Goal: Information Seeking & Learning: Learn about a topic

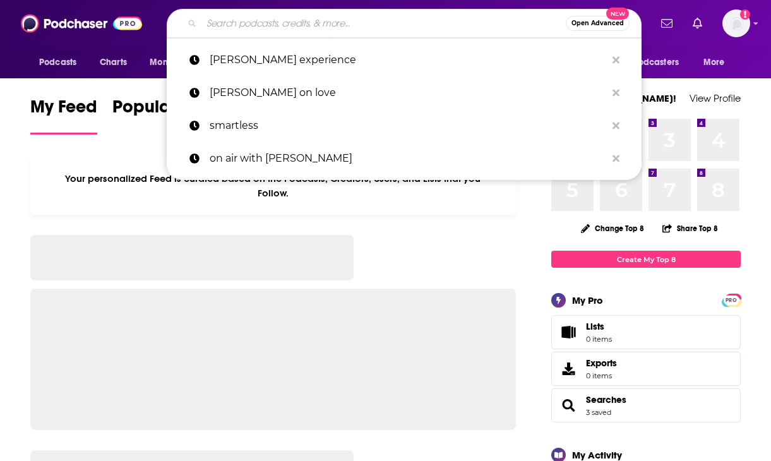
click at [315, 21] on input "Search podcasts, credits, & more..." at bounding box center [384, 23] width 365 height 20
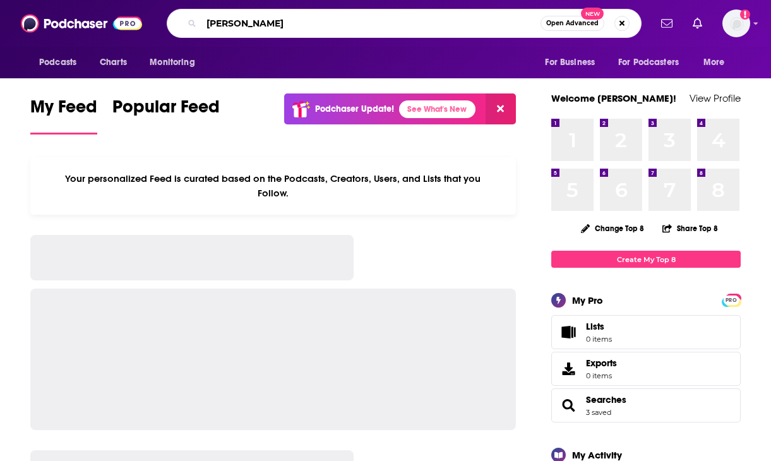
click at [423, 23] on input "[PERSON_NAME]" at bounding box center [371, 23] width 339 height 20
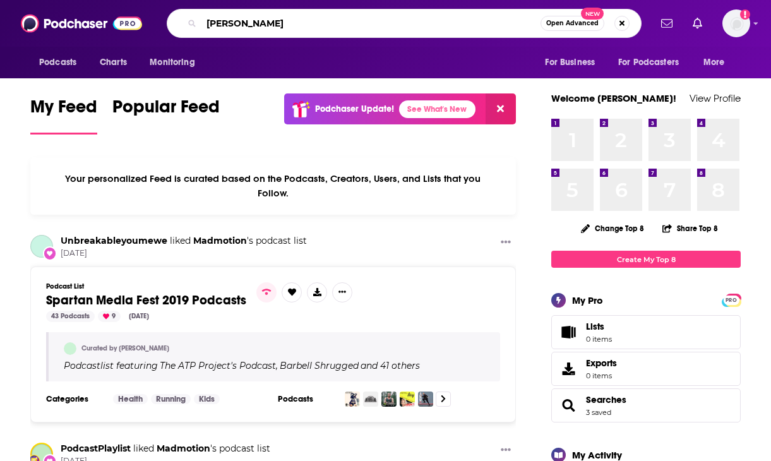
type input "[PERSON_NAME]"
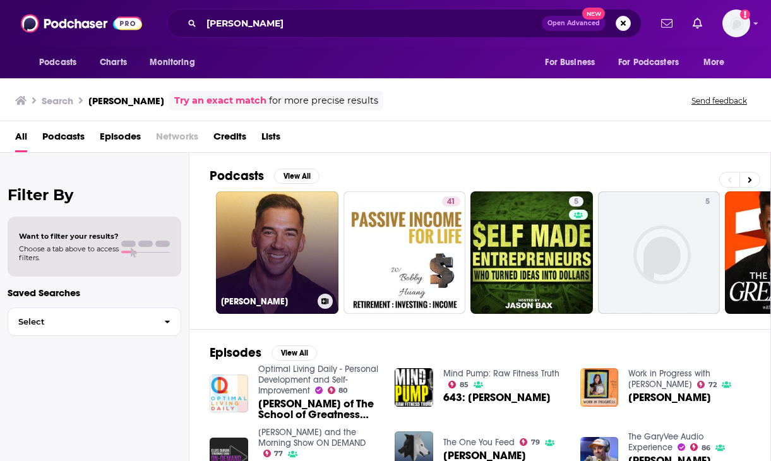
click at [285, 269] on link "[PERSON_NAME]" at bounding box center [277, 252] width 123 height 123
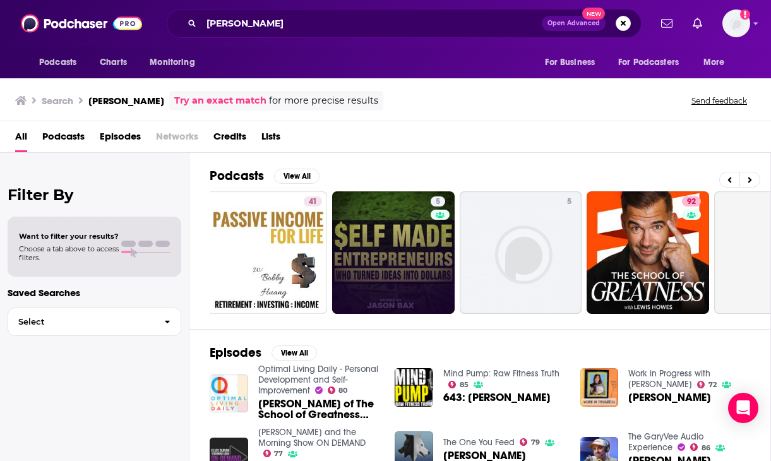
scroll to position [0, 248]
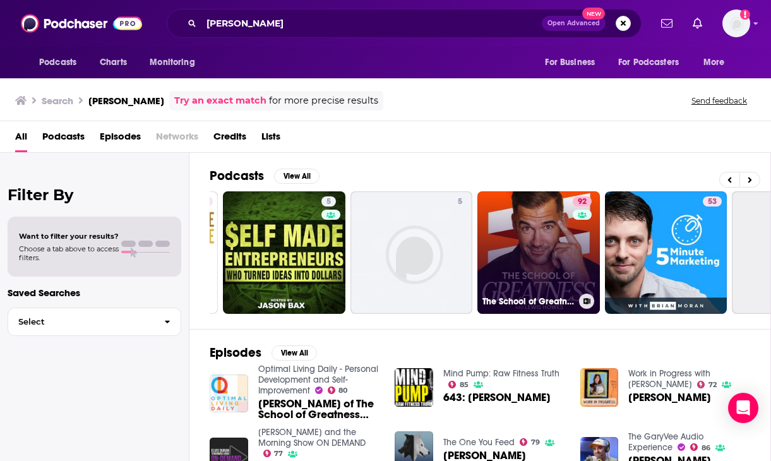
click at [512, 255] on link "92 The School of Greatness" at bounding box center [539, 252] width 123 height 123
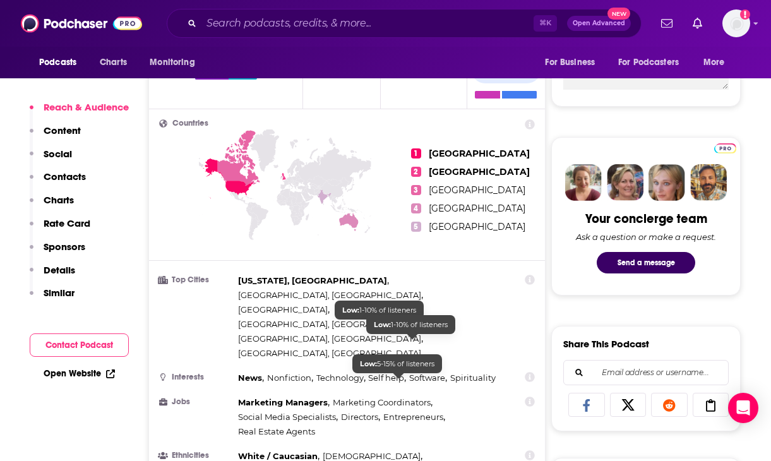
scroll to position [608, 0]
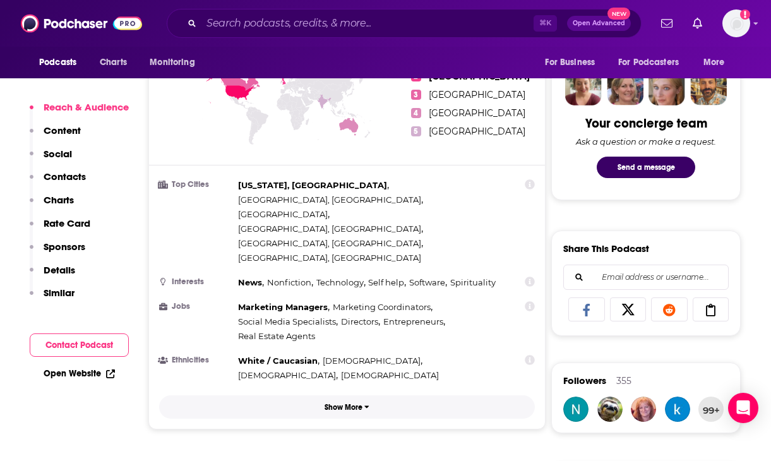
click at [339, 403] on p "Show More" at bounding box center [344, 407] width 38 height 9
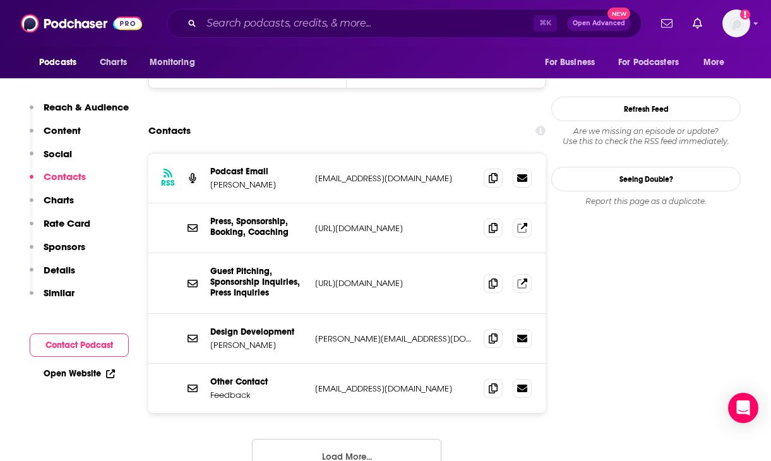
scroll to position [1426, 0]
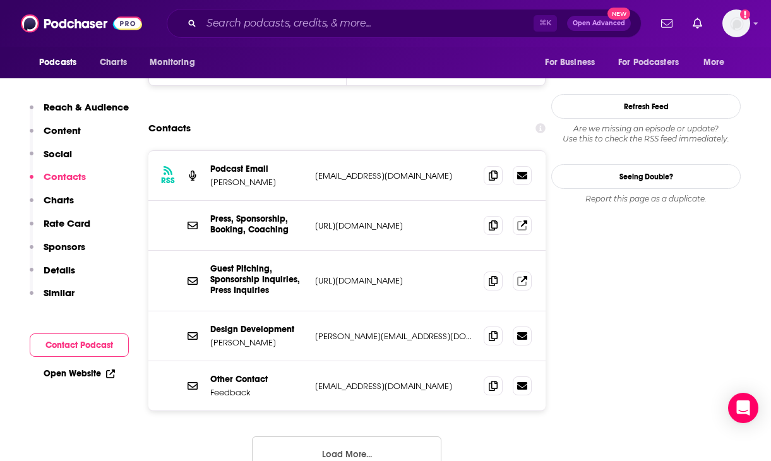
click at [330, 437] on button "Load More..." at bounding box center [347, 454] width 190 height 34
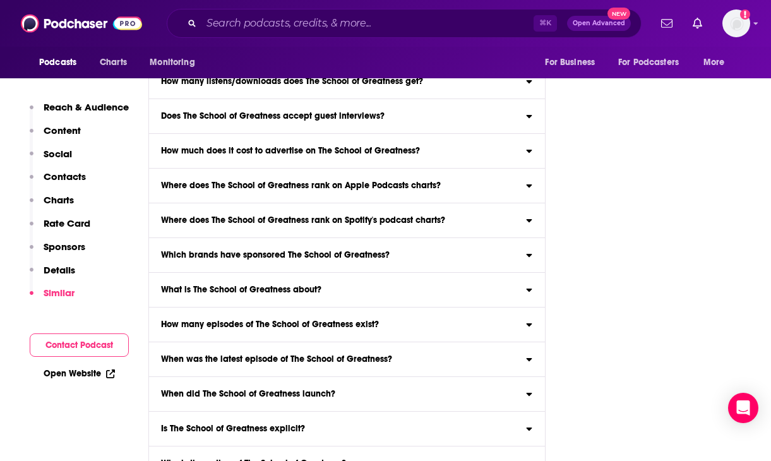
scroll to position [7597, 0]
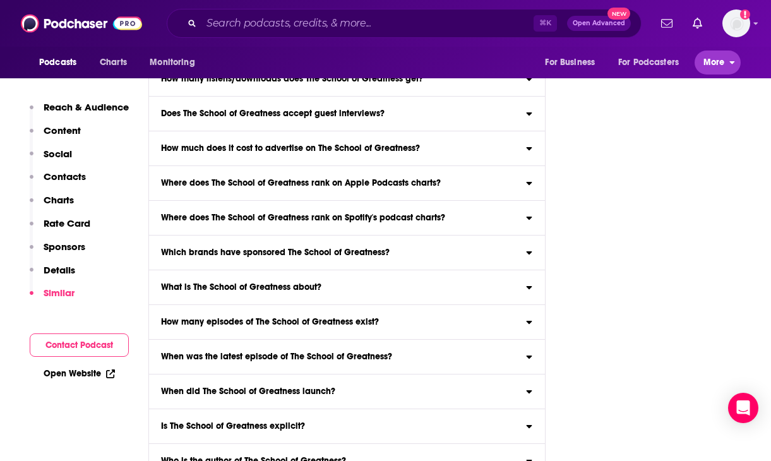
click at [725, 68] on button "More" at bounding box center [718, 63] width 46 height 24
